Goal: Use online tool/utility: Use online tool/utility

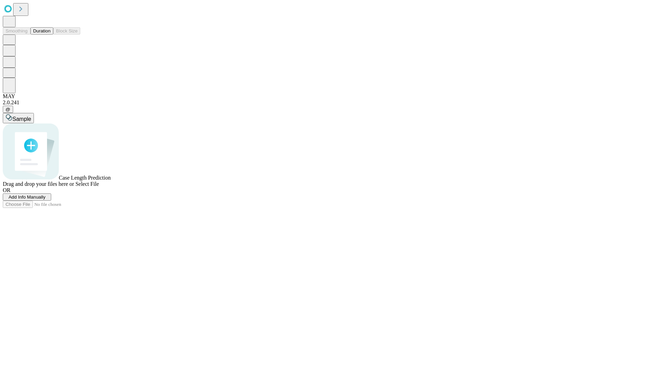
click at [50, 35] on button "Duration" at bounding box center [41, 30] width 23 height 7
click at [31, 116] on span "Sample" at bounding box center [21, 119] width 19 height 6
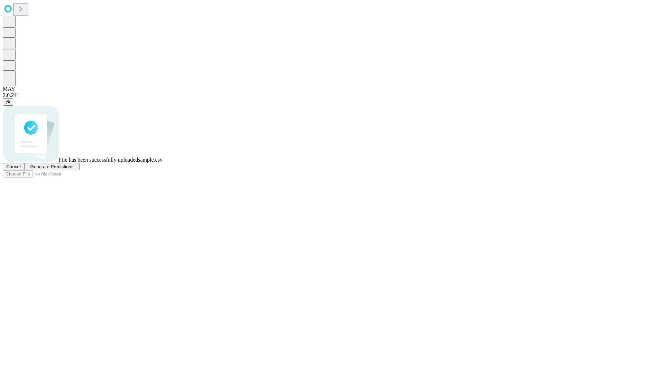
click at [73, 169] on span "Generate Predictions" at bounding box center [51, 166] width 43 height 5
